Goal: Transaction & Acquisition: Purchase product/service

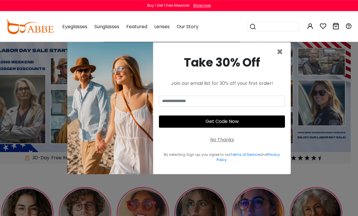
scroll to position [1, 7]
click at [281, 59] on span "×" at bounding box center [280, 52] width 7 height 15
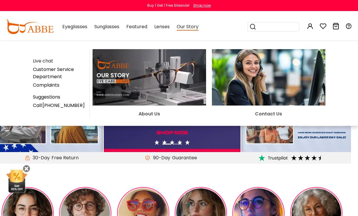
click at [56, 86] on link "Complaints" at bounding box center [46, 85] width 26 height 7
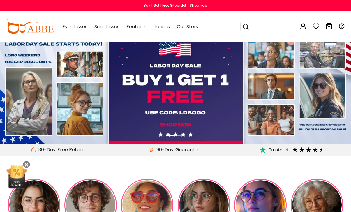
scroll to position [0, 0]
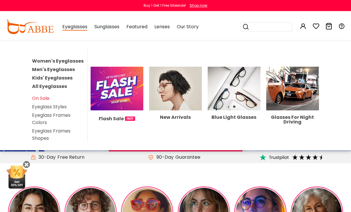
click at [65, 117] on link "Eyeglass Frames Colors" at bounding box center [51, 119] width 38 height 14
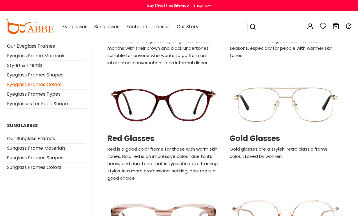
scroll to position [499, 0]
click at [148, 137] on h2 "Red Glasses" at bounding box center [163, 138] width 112 height 9
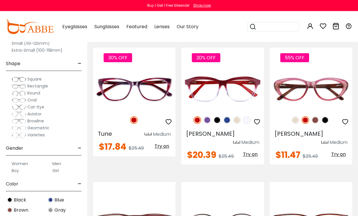
scroll to position [628, 0]
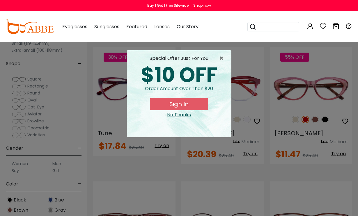
click at [185, 119] on div "special offer just for you $10 OFF Order amount over than $20 Sign In No Thanks" at bounding box center [179, 93] width 104 height 87
click at [187, 115] on div "No Thanks" at bounding box center [179, 114] width 95 height 7
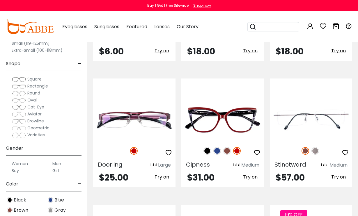
scroll to position [2032, 0]
click at [229, 147] on img at bounding box center [227, 151] width 8 height 8
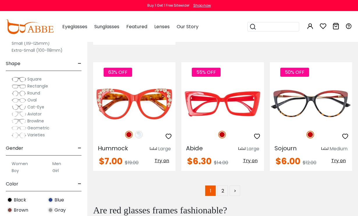
scroll to position [2562, 0]
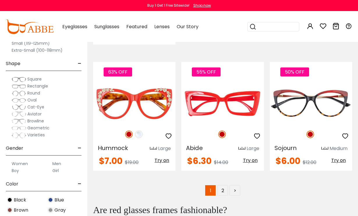
click at [221, 185] on link "2" at bounding box center [222, 190] width 10 height 10
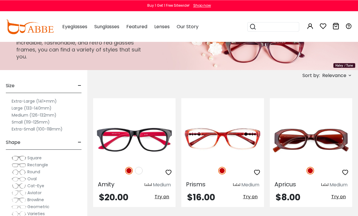
scroll to position [46, 0]
click at [0, 0] on img at bounding box center [0, 0] width 0 height 0
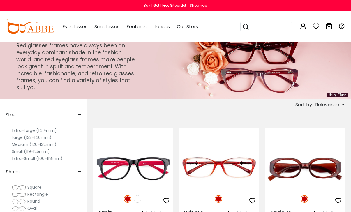
scroll to position [0, 0]
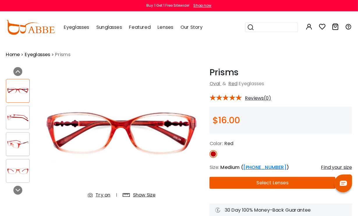
scroll to position [1, 0]
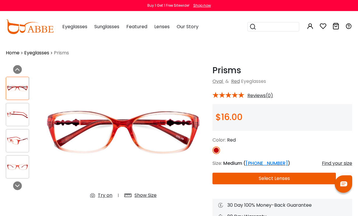
click at [17, 117] on img at bounding box center [17, 114] width 23 height 11
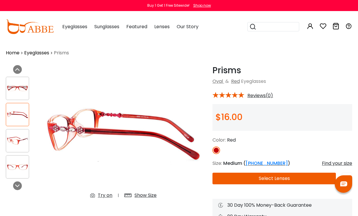
click at [25, 141] on img at bounding box center [17, 140] width 23 height 11
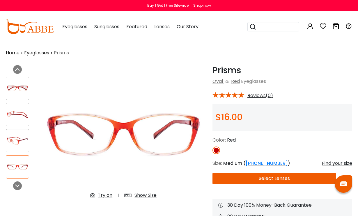
click at [20, 143] on img at bounding box center [17, 140] width 23 height 11
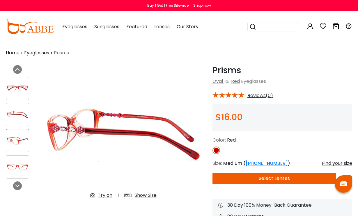
click at [107, 125] on img at bounding box center [123, 134] width 167 height 139
click at [20, 144] on img at bounding box center [17, 140] width 23 height 11
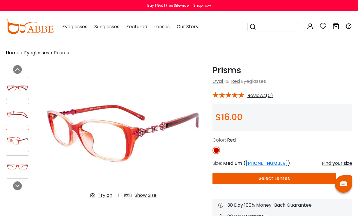
click at [110, 123] on img at bounding box center [123, 134] width 167 height 139
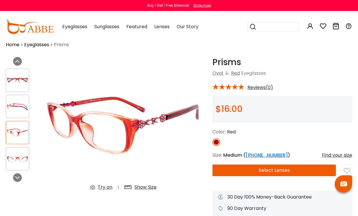
scroll to position [0, 0]
